Goal: Navigation & Orientation: Find specific page/section

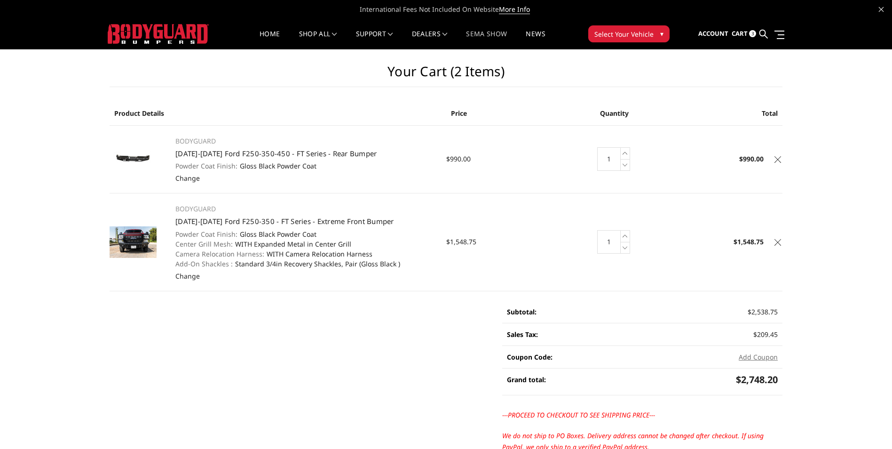
click at [485, 34] on link "SEMA Show" at bounding box center [486, 40] width 41 height 18
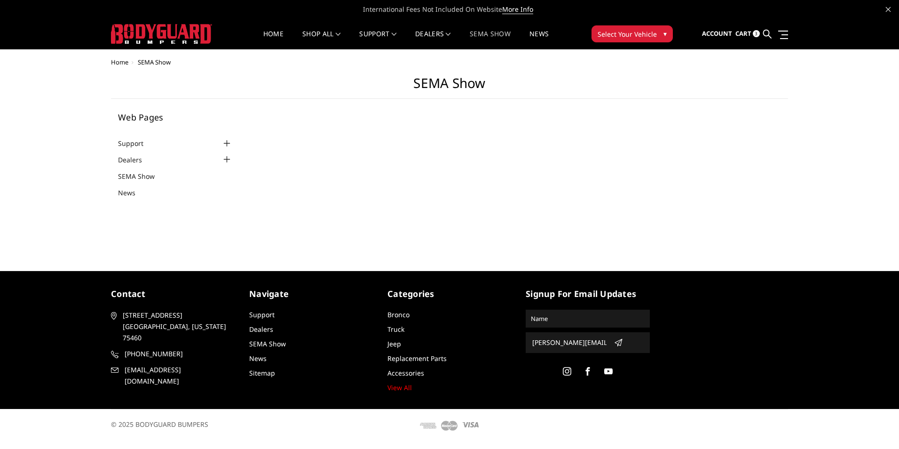
select select "US"
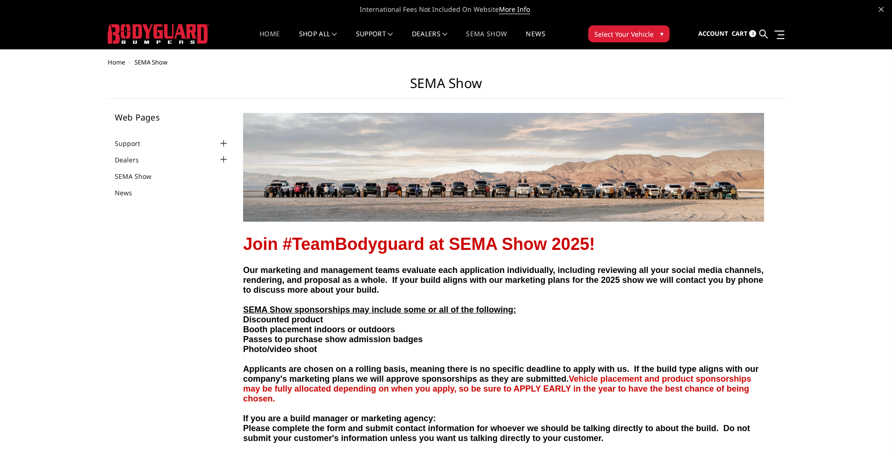
click at [268, 31] on link "Home" at bounding box center [270, 40] width 20 height 18
